Goal: Communication & Community: Share content

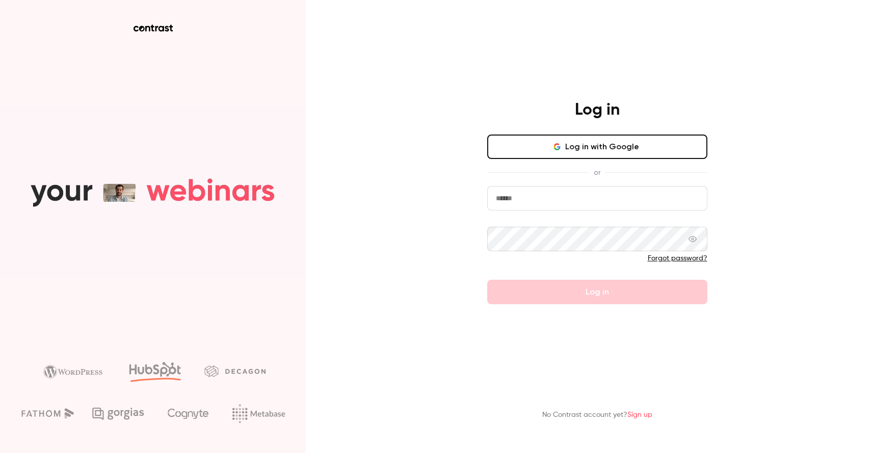
type input "**********"
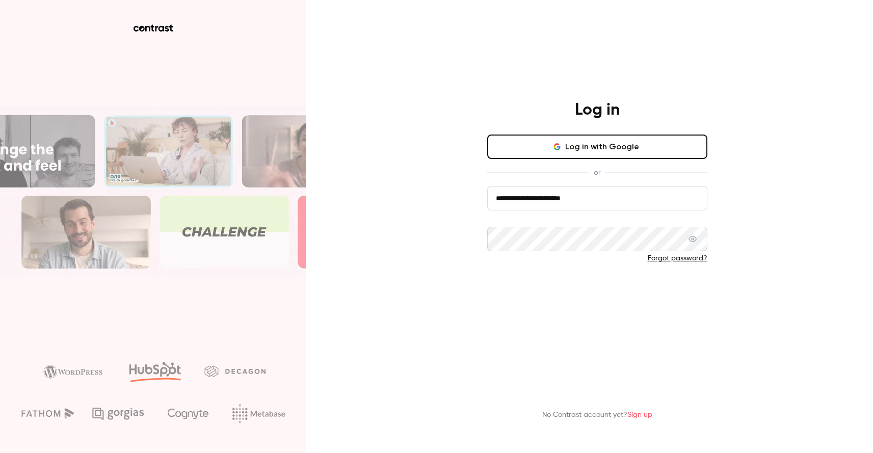
click at [513, 296] on button "Log in" at bounding box center [597, 292] width 220 height 24
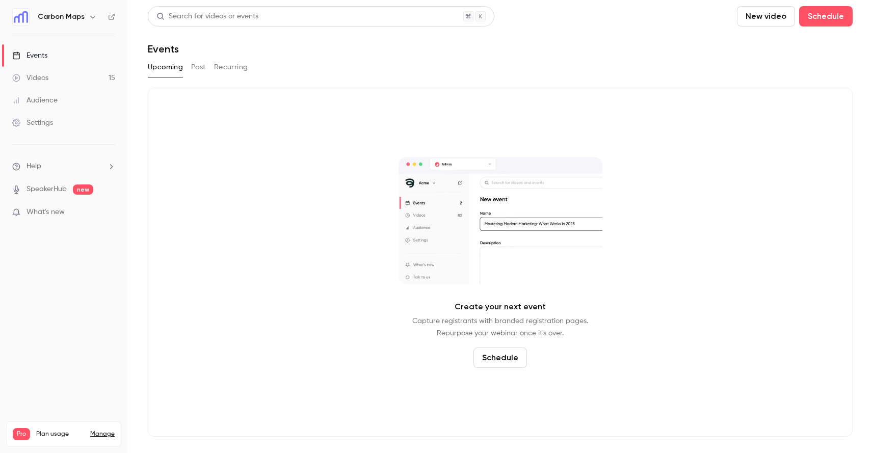
click at [32, 80] on div "Videos" at bounding box center [30, 78] width 36 height 10
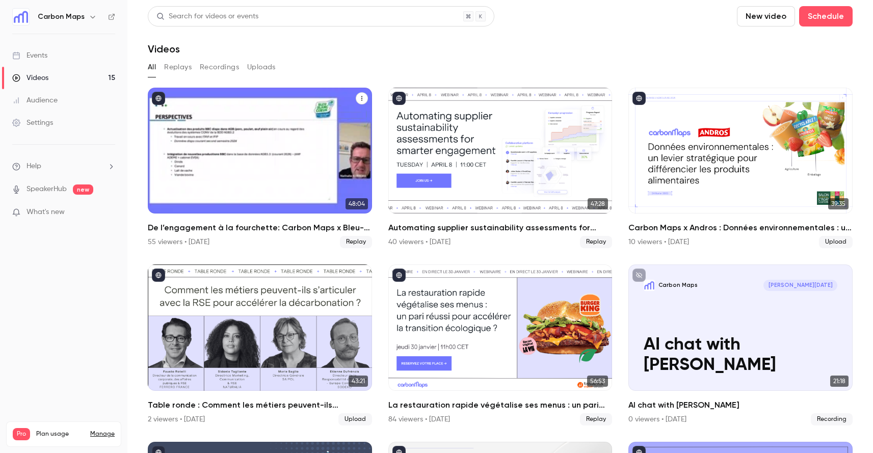
click at [219, 222] on h2 "De l’engagement à la fourchette: Carbon Maps x Bleu-Blanc-Cœur" at bounding box center [260, 228] width 224 height 12
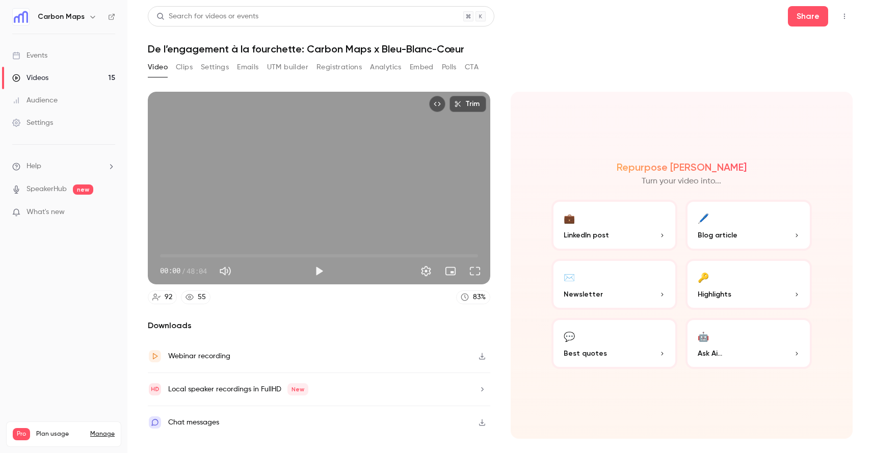
click at [191, 44] on h1 "De l’engagement à la fourchette: Carbon Maps x Bleu-Blanc-Cœur" at bounding box center [500, 49] width 704 height 12
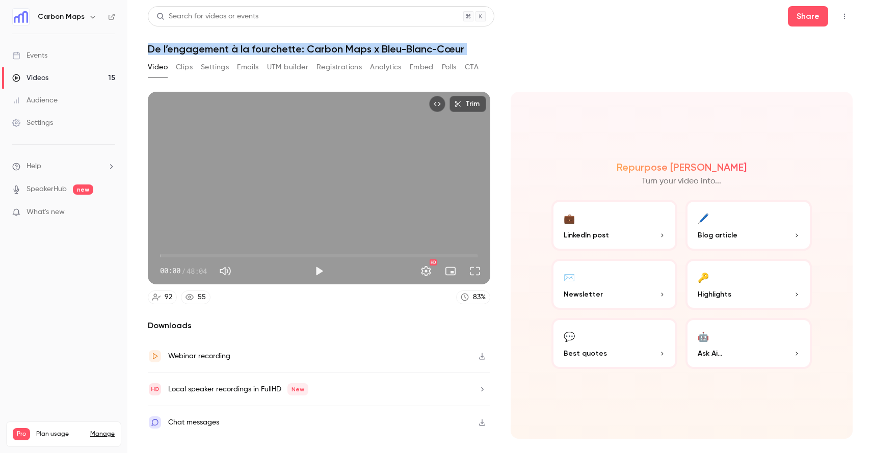
copy div "De l’engagement à la fourchette: Carbon Maps x Bleu-Blanc-Cœur Video Clips Sett…"
click at [789, 19] on button "Share" at bounding box center [808, 16] width 40 height 20
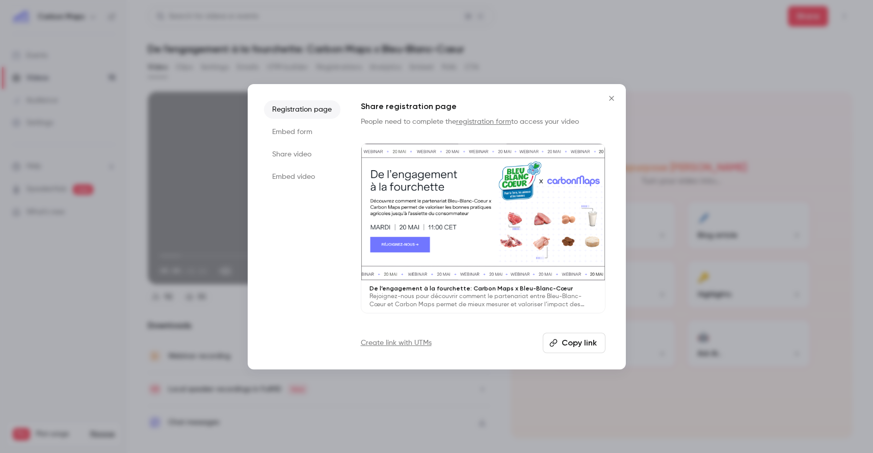
click at [295, 153] on li "Share video" at bounding box center [302, 154] width 76 height 18
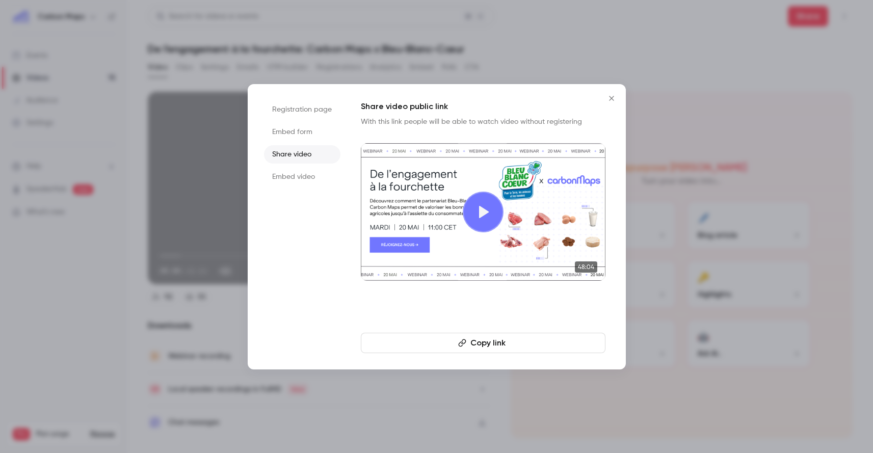
click at [476, 343] on button "Copy link" at bounding box center [483, 343] width 245 height 20
click at [610, 97] on icon "Close" at bounding box center [611, 98] width 5 height 5
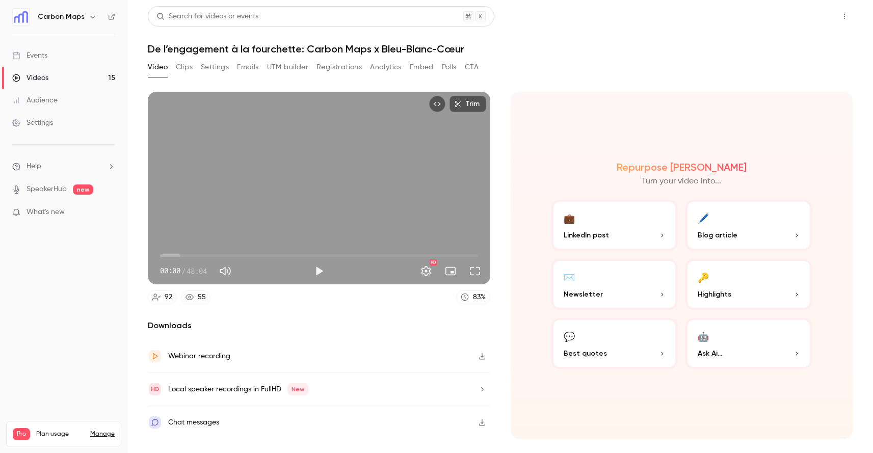
click at [809, 15] on button "Share" at bounding box center [808, 16] width 40 height 20
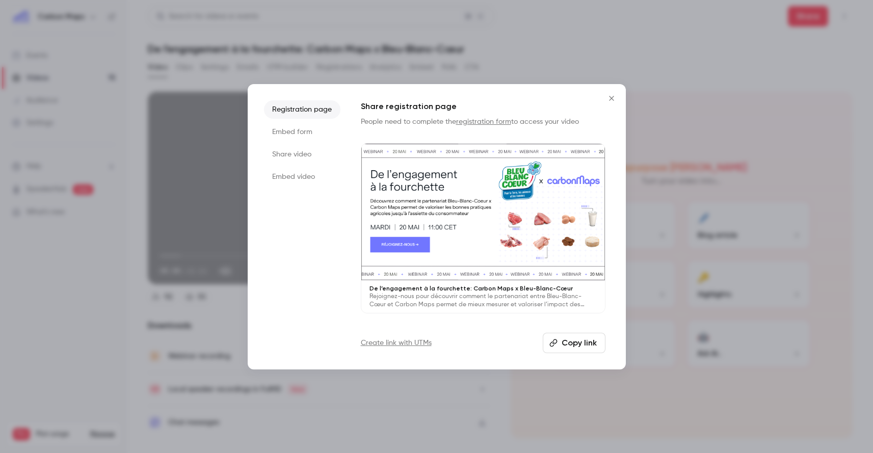
click at [564, 340] on button "Copy link" at bounding box center [574, 343] width 63 height 20
click at [302, 152] on li "Share video" at bounding box center [302, 154] width 76 height 18
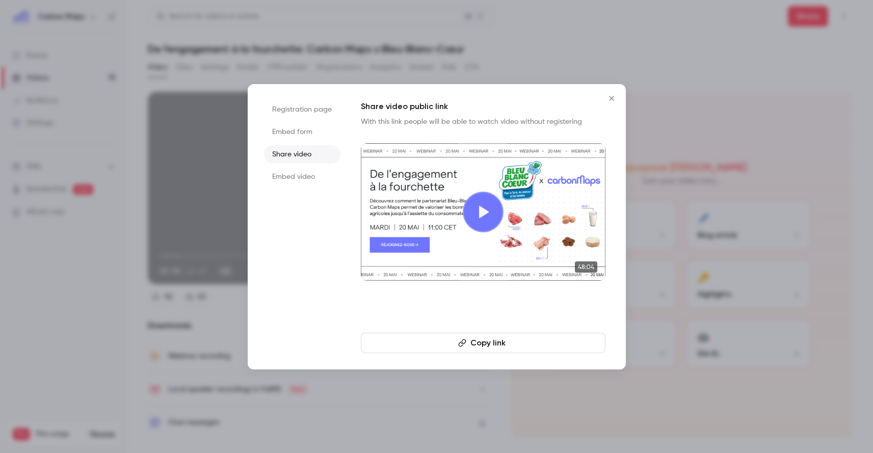
click at [454, 340] on button "Copy link" at bounding box center [483, 343] width 245 height 20
click at [611, 98] on icon "Close" at bounding box center [611, 98] width 5 height 5
